Goal: Navigation & Orientation: Find specific page/section

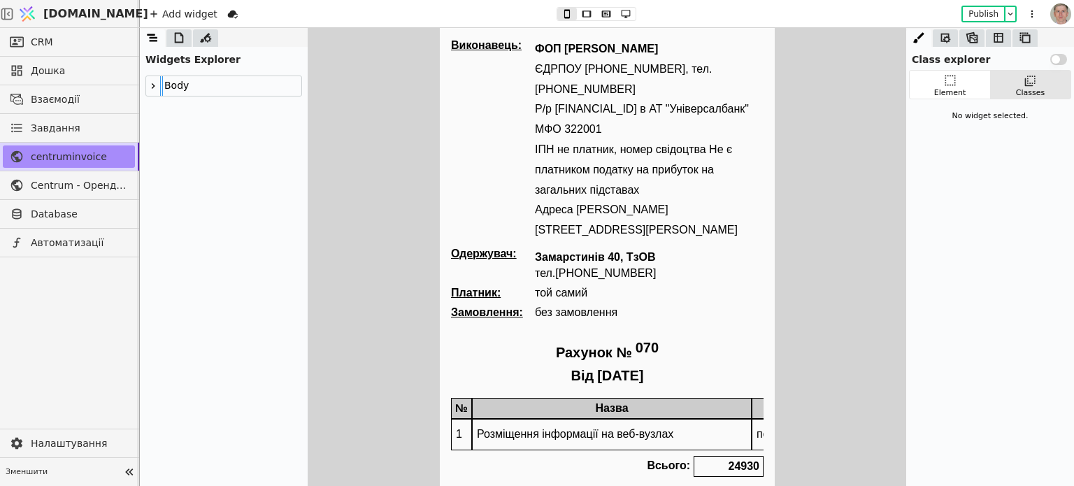
click at [187, 36] on div at bounding box center [178, 37] width 25 height 17
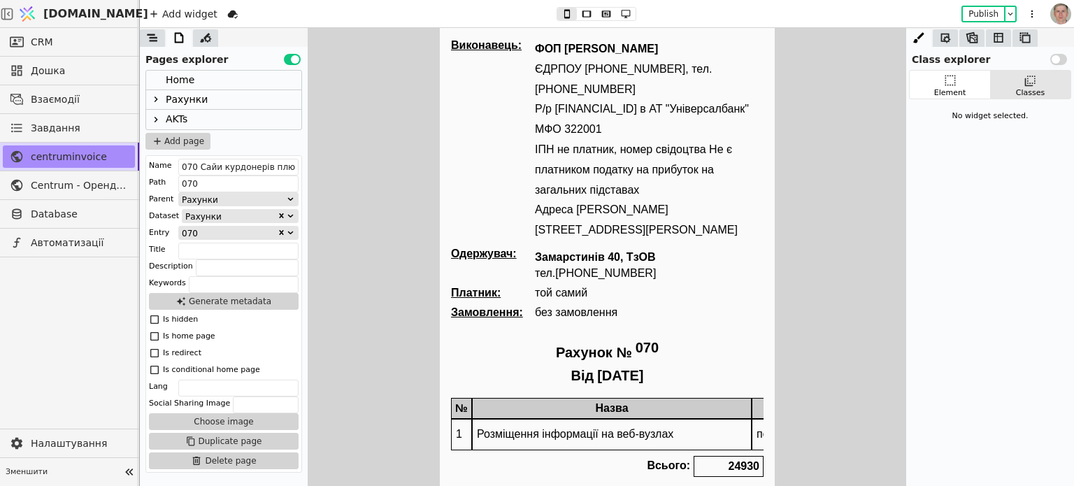
drag, startPoint x: 160, startPoint y: 95, endPoint x: 165, endPoint y: 103, distance: 9.1
click at [161, 95] on icon at bounding box center [155, 99] width 11 height 11
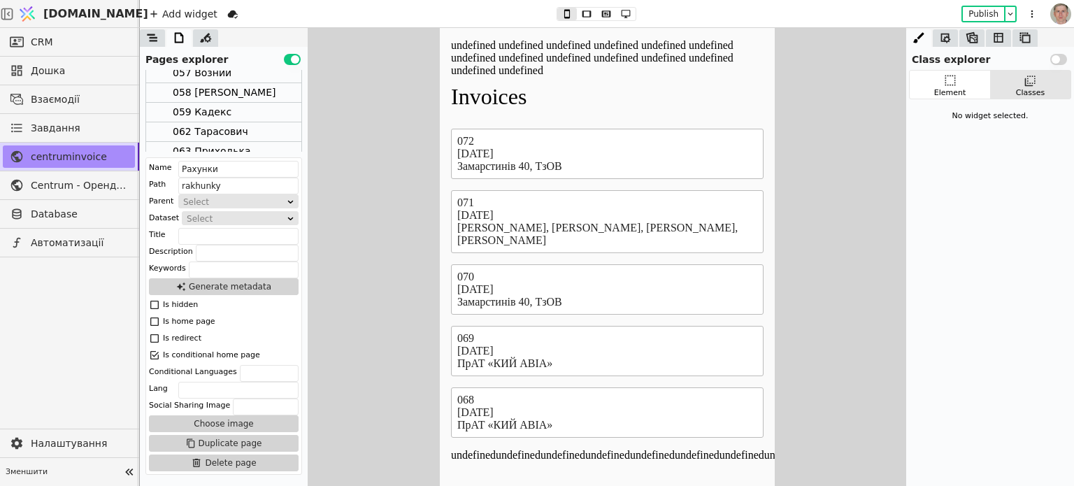
scroll to position [408, 0]
click at [238, 78] on div "071 Буй" at bounding box center [223, 83] width 155 height 20
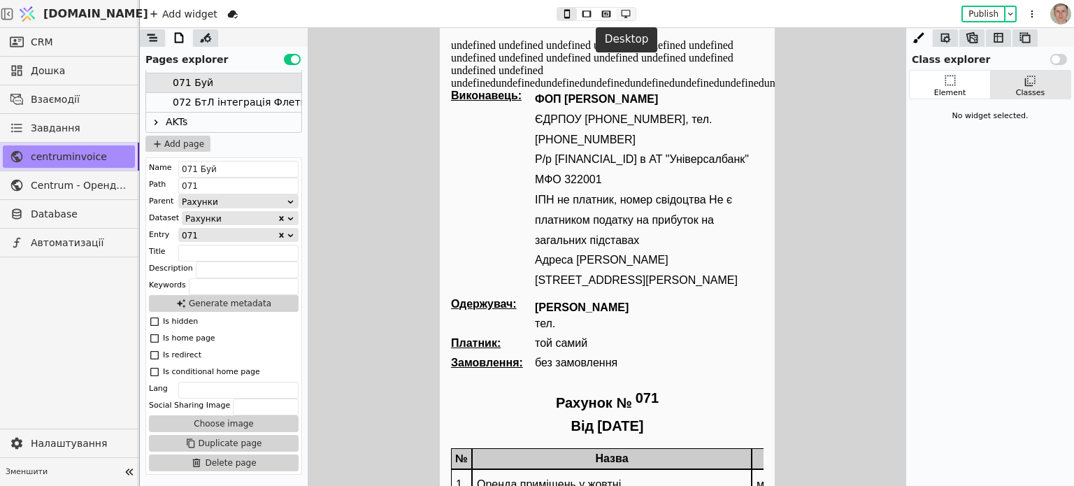
click at [627, 10] on icon at bounding box center [626, 14] width 17 height 10
drag, startPoint x: 604, startPoint y: 14, endPoint x: 397, endPoint y: 120, distance: 233.3
click at [604, 14] on icon at bounding box center [606, 14] width 17 height 10
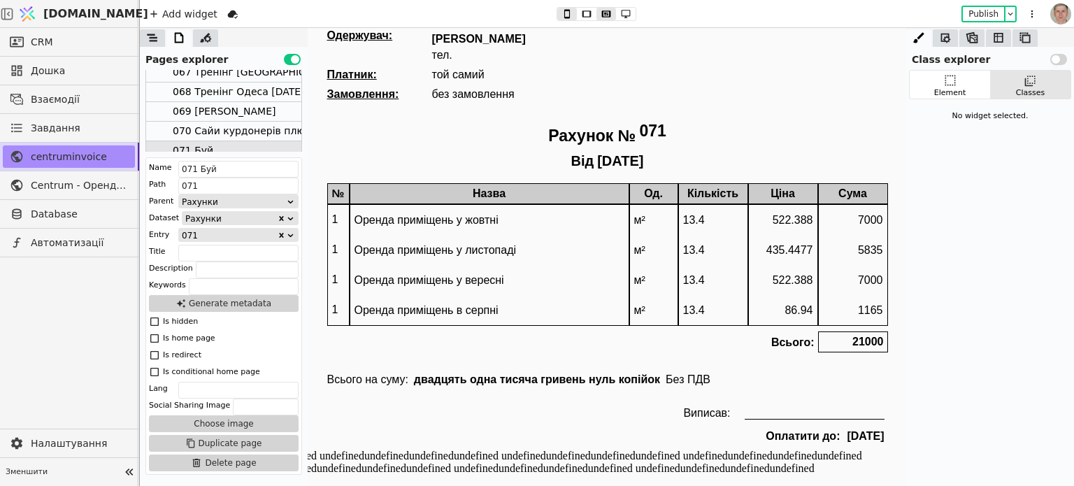
scroll to position [339, 0]
click at [238, 94] on div "068 Тренінг Одеса [DATE]" at bounding box center [239, 94] width 132 height 19
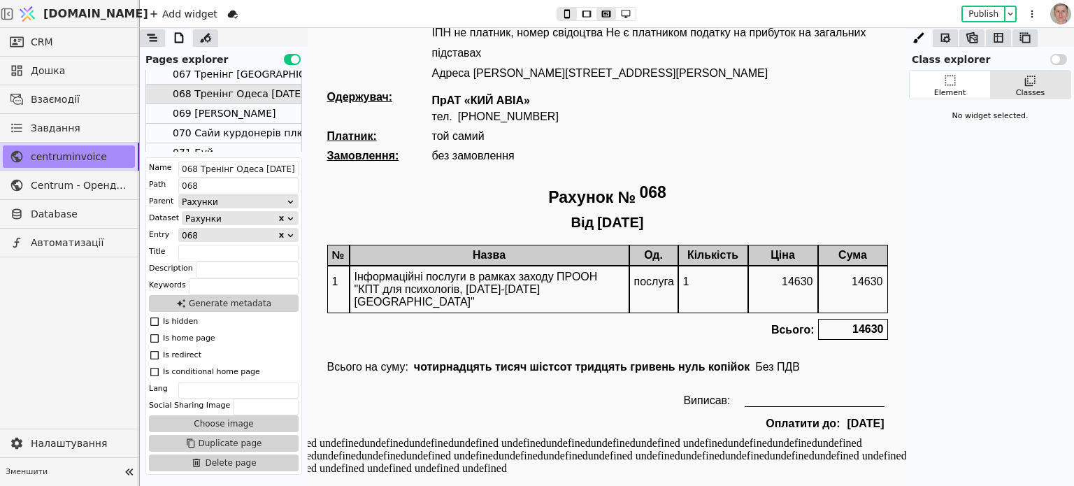
scroll to position [92, 0]
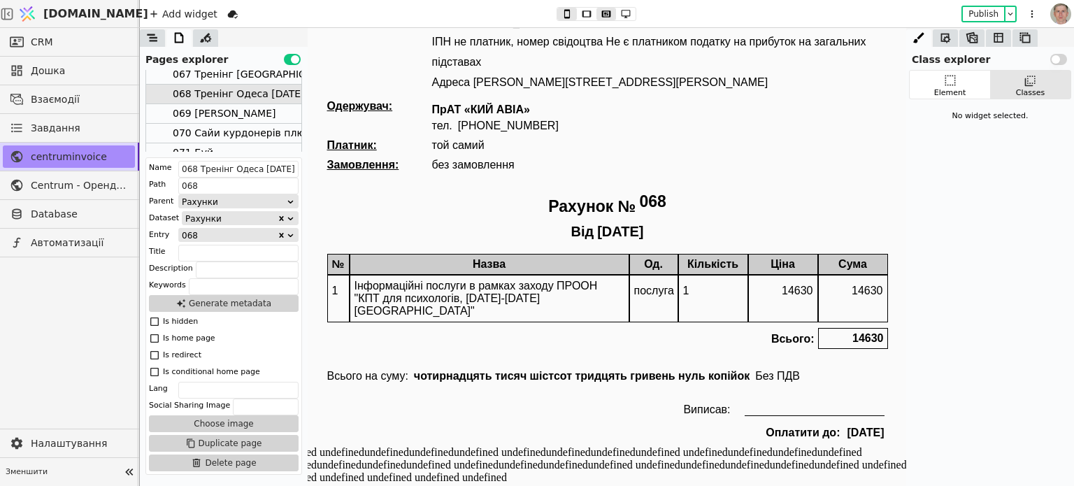
click at [218, 113] on div "069 [PERSON_NAME]" at bounding box center [224, 113] width 103 height 19
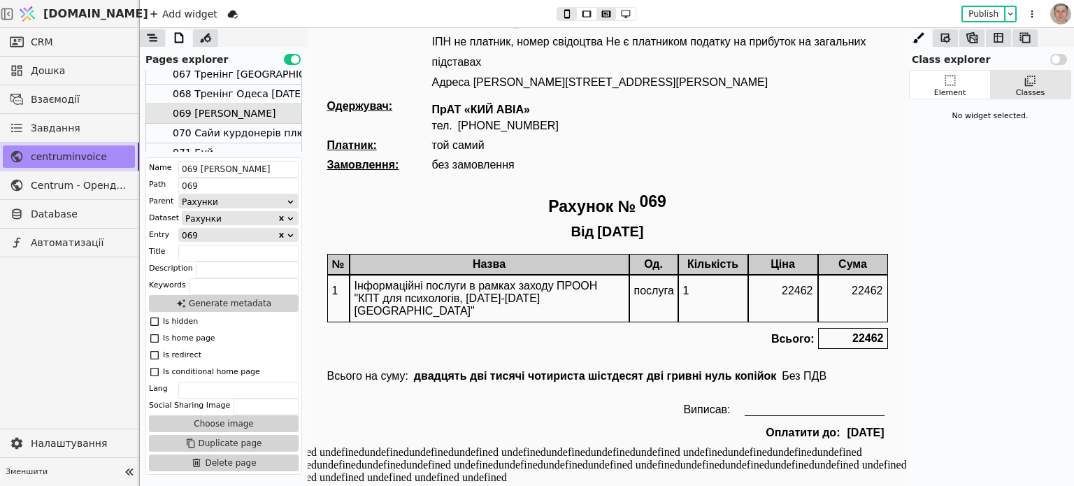
type button "2"
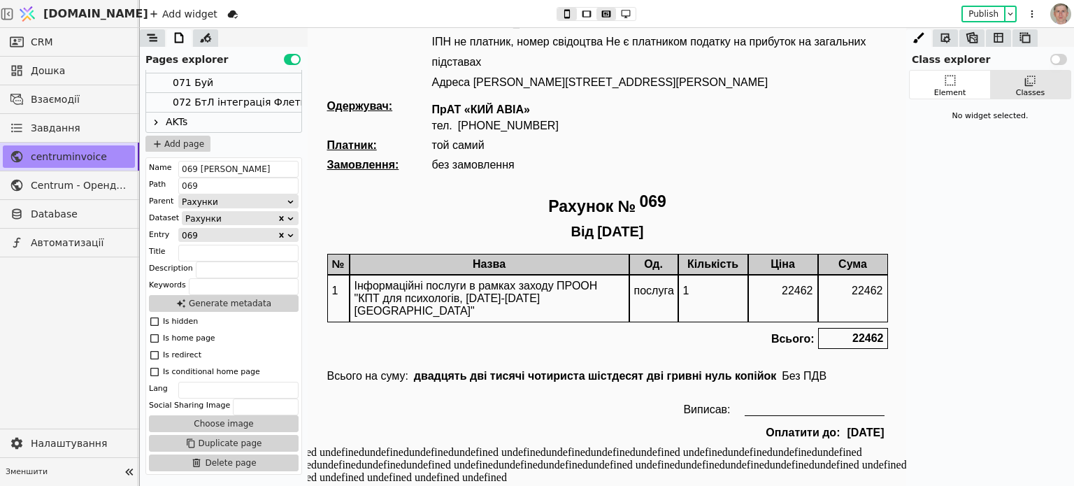
click at [288, 59] on button "Use setting" at bounding box center [292, 59] width 17 height 11
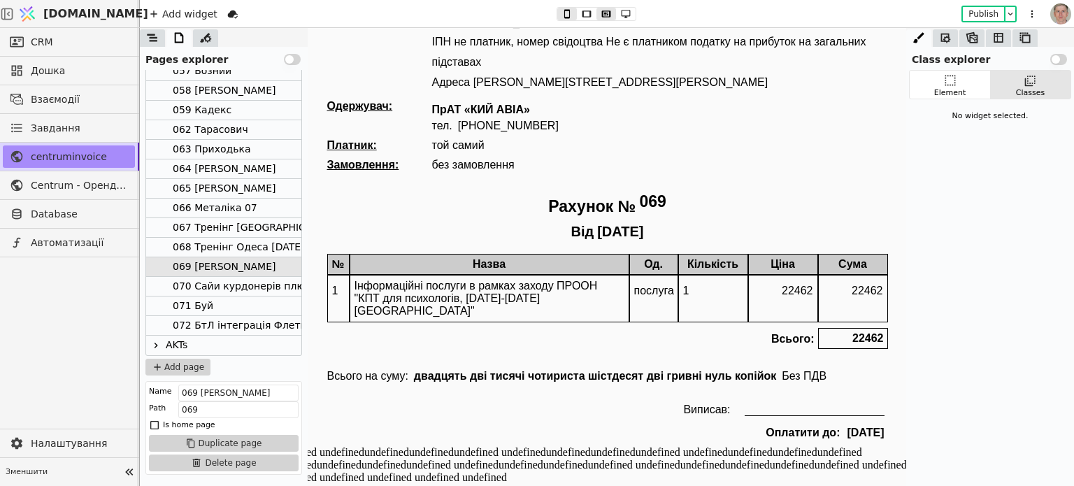
scroll to position [185, 0]
click at [255, 283] on div "070 Сайи курдонерів плюс форма" at bounding box center [260, 287] width 175 height 19
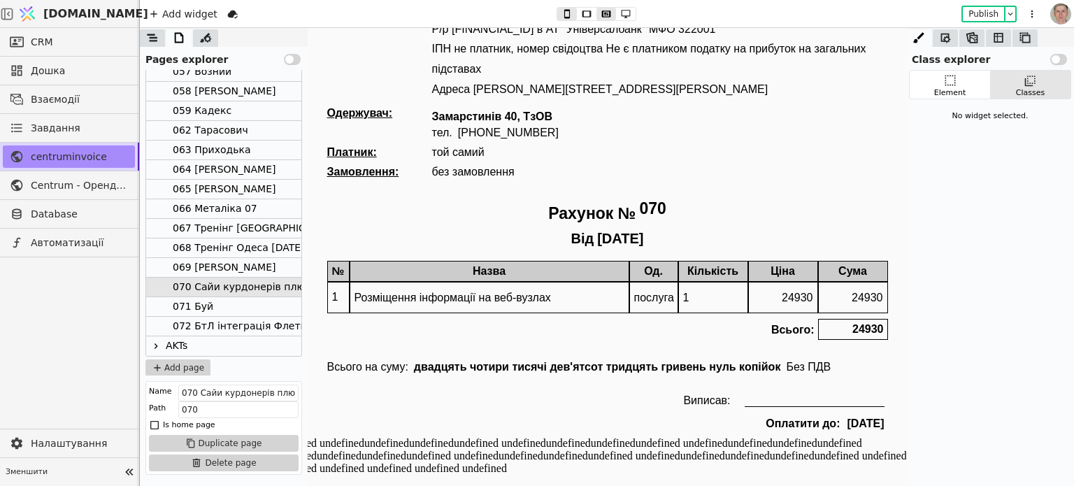
scroll to position [88, 0]
click at [238, 322] on div "072 БтЛ інтеграція Флетшоу та ЛУН" at bounding box center [266, 326] width 187 height 19
